Goal: Task Accomplishment & Management: Use online tool/utility

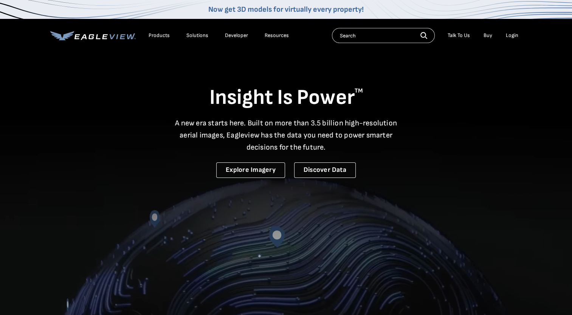
click at [507, 37] on div "Login" at bounding box center [512, 35] width 12 height 7
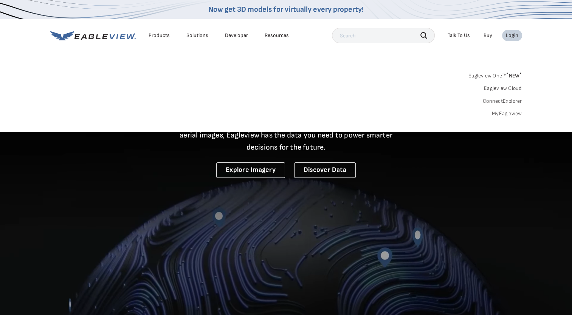
click at [501, 114] on link "MyEagleview" at bounding box center [507, 113] width 30 height 7
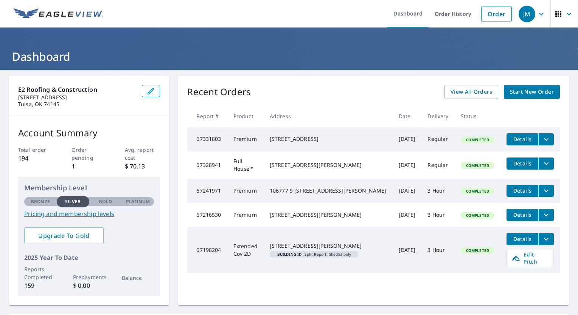
click at [358, 164] on div "[STREET_ADDRESS][PERSON_NAME]" at bounding box center [328, 165] width 117 height 8
click at [543, 168] on icon "filesDropdownBtn-67328941" at bounding box center [545, 163] width 9 height 9
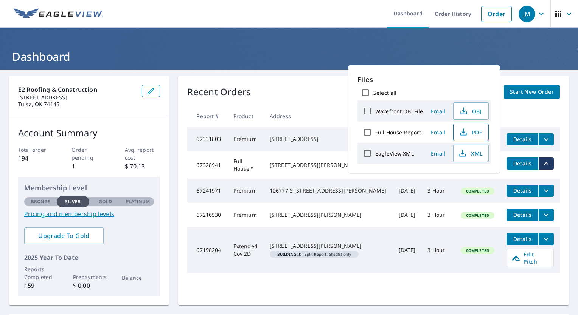
click at [466, 134] on icon "button" at bounding box center [463, 132] width 9 height 9
